Goal: Task Accomplishment & Management: Manage account settings

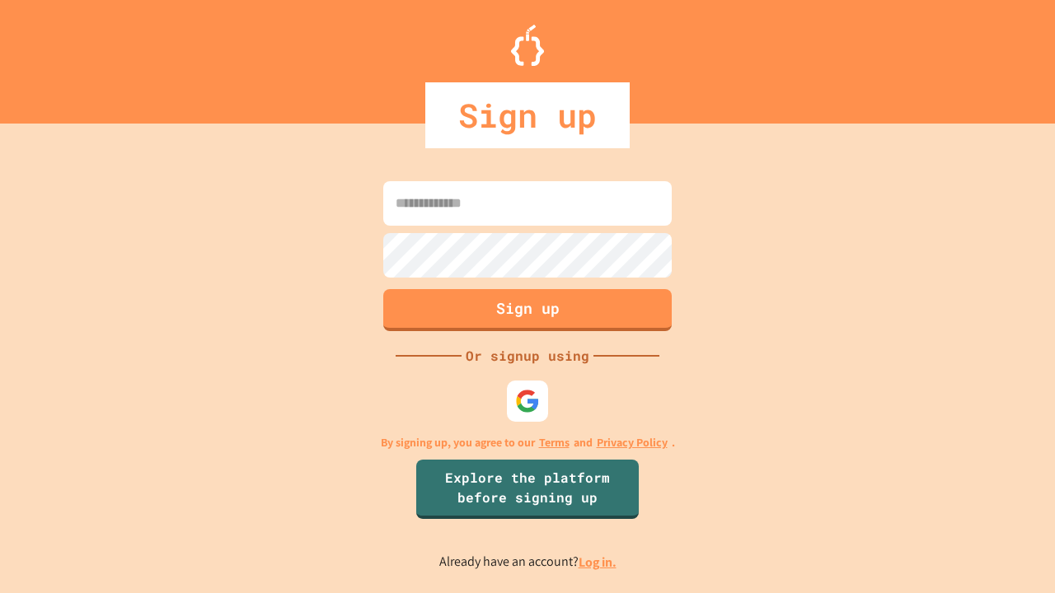
click at [598, 562] on link "Log in." at bounding box center [597, 562] width 38 height 17
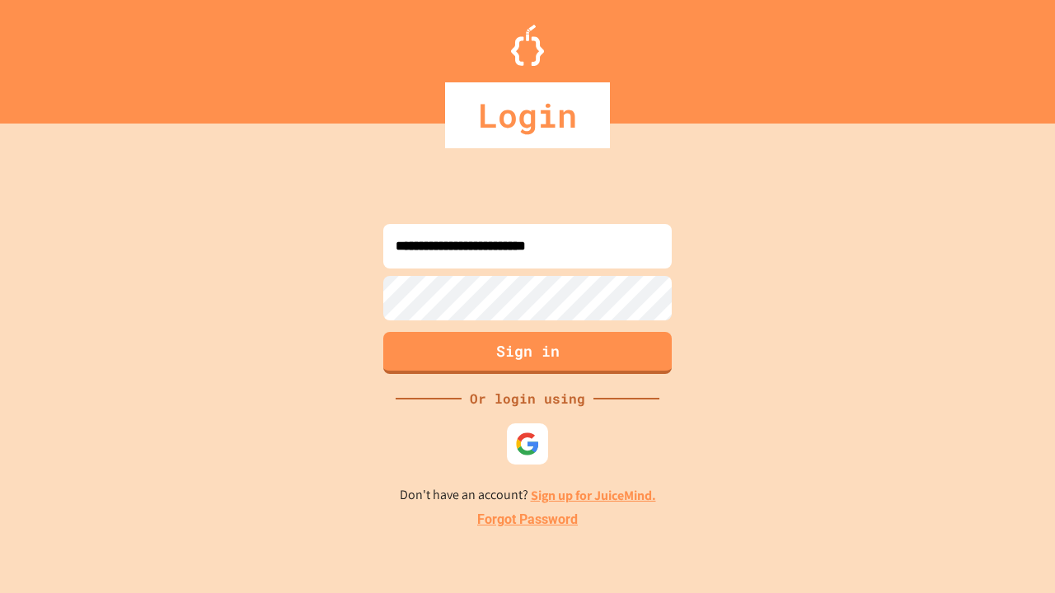
type input "**********"
